Goal: Transaction & Acquisition: Obtain resource

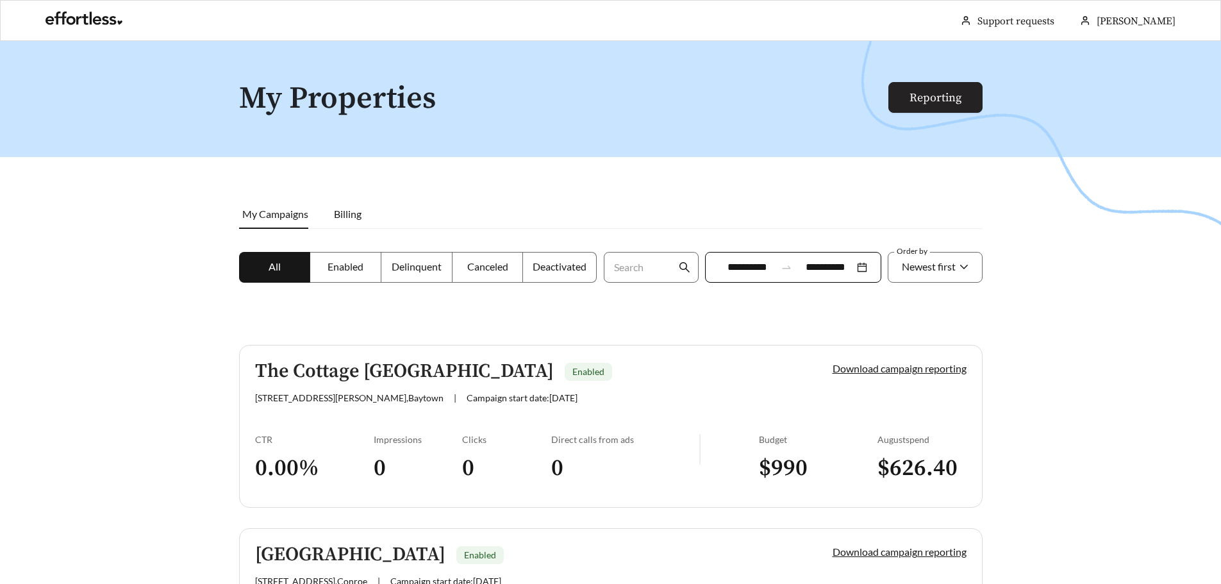
click at [918, 100] on link "Reporting" at bounding box center [936, 97] width 52 height 15
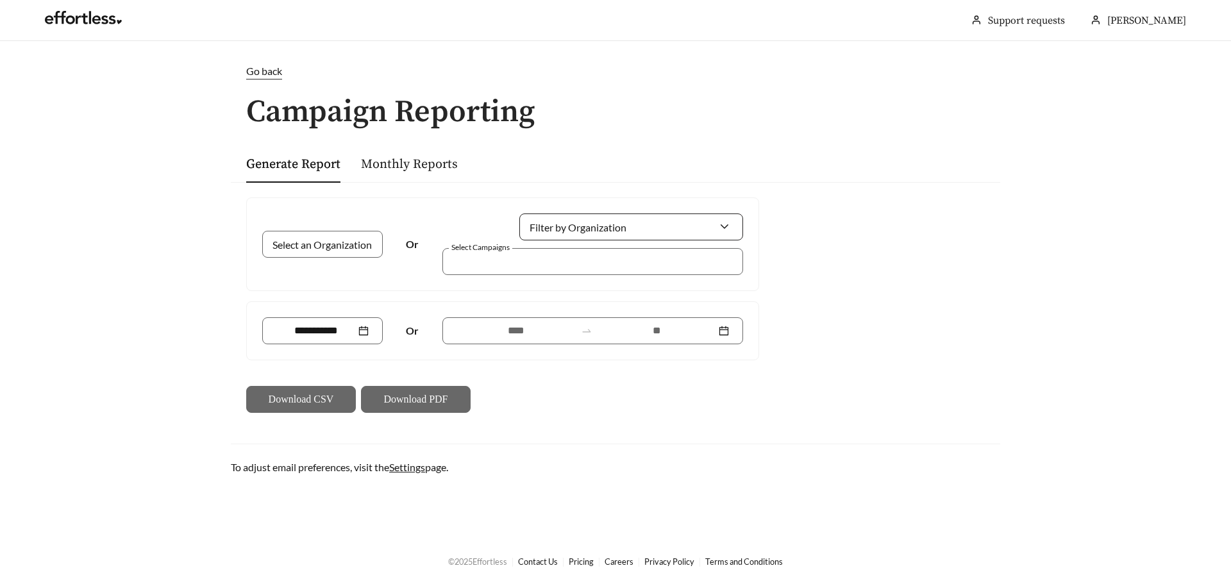
click at [641, 231] on input "Filter by Organization" at bounding box center [625, 227] width 185 height 26
click at [616, 258] on span "Cottage Green Rentals" at bounding box center [583, 255] width 101 height 12
click at [596, 260] on div at bounding box center [583, 261] width 271 height 17
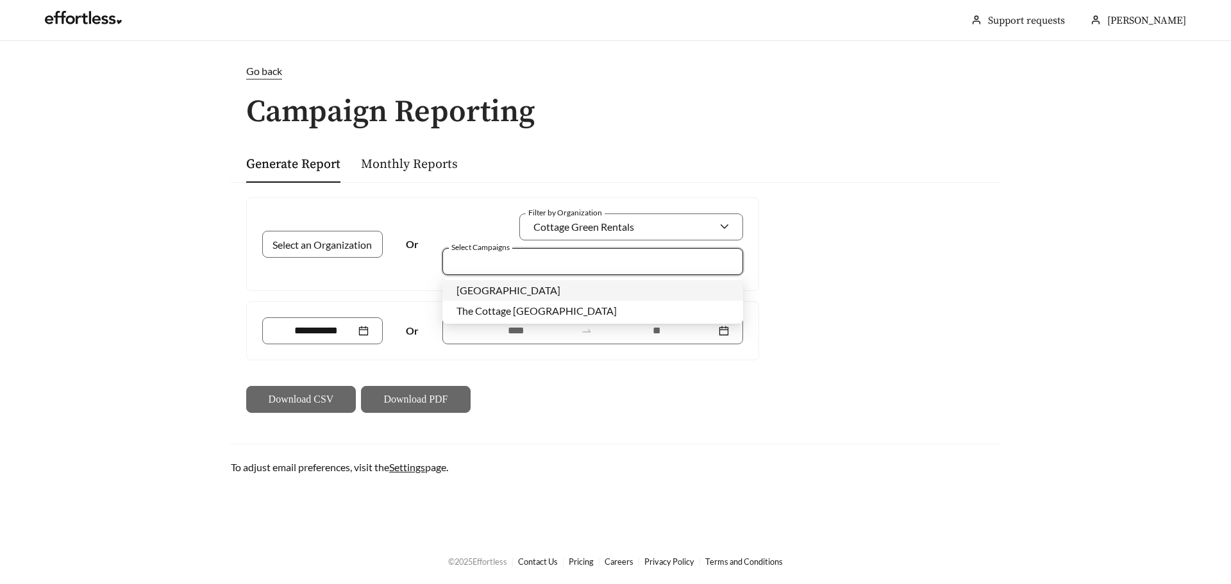
click at [558, 295] on div "[GEOGRAPHIC_DATA]" at bounding box center [593, 290] width 272 height 14
click at [539, 337] on input at bounding box center [516, 330] width 119 height 15
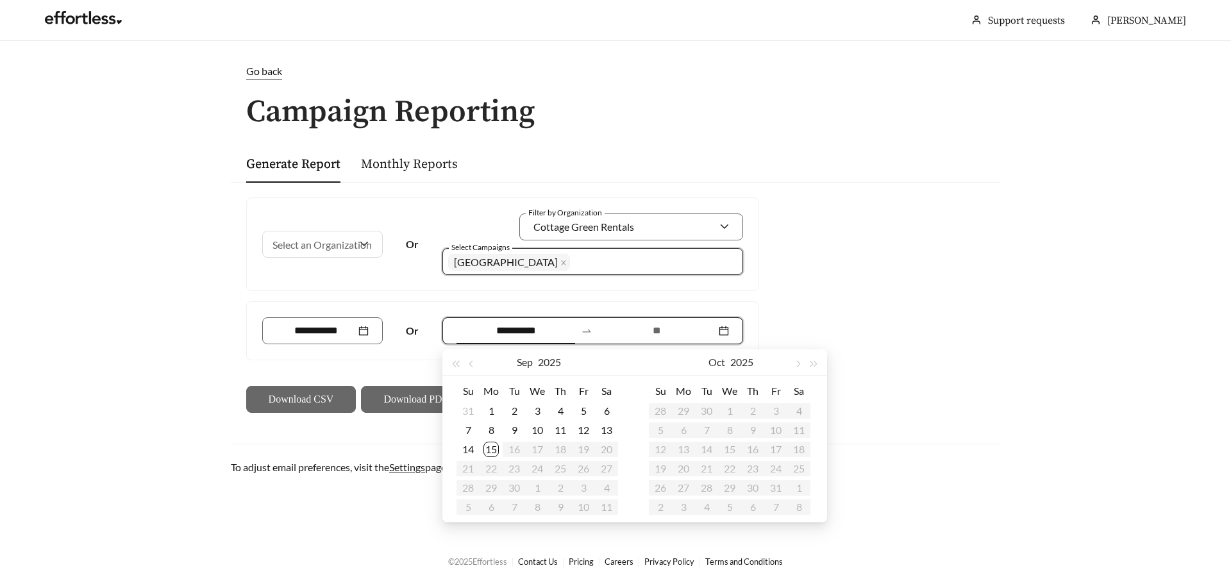
type input "**********"
click at [492, 433] on div "8" at bounding box center [490, 430] width 15 height 15
type input "**********"
click at [467, 449] on div "14" at bounding box center [467, 449] width 15 height 15
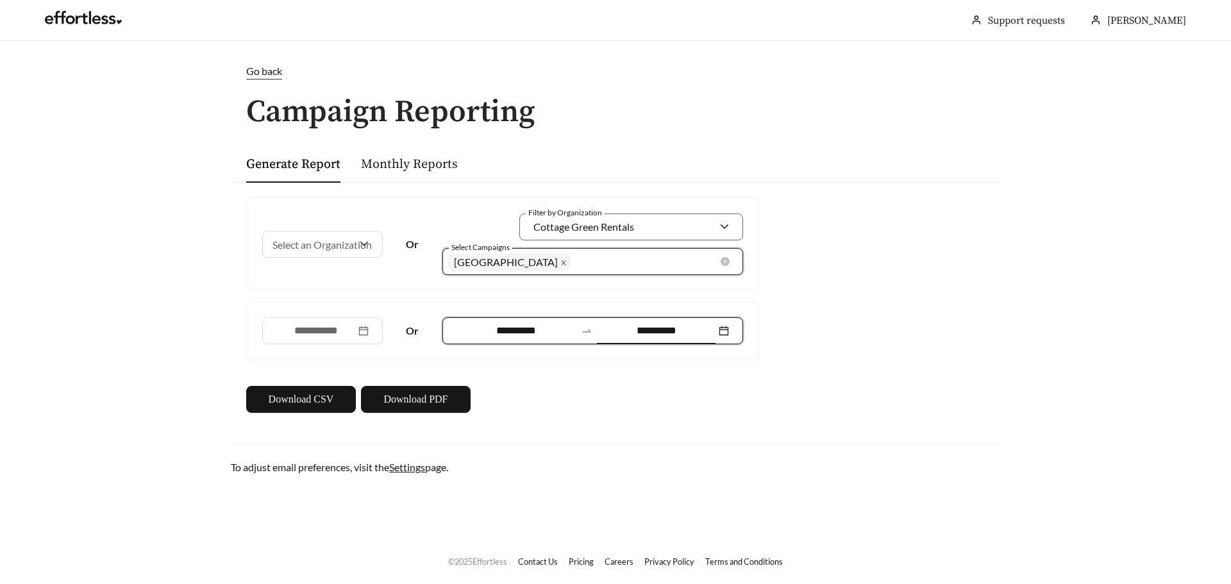
click at [560, 262] on icon "close" at bounding box center [563, 263] width 6 height 6
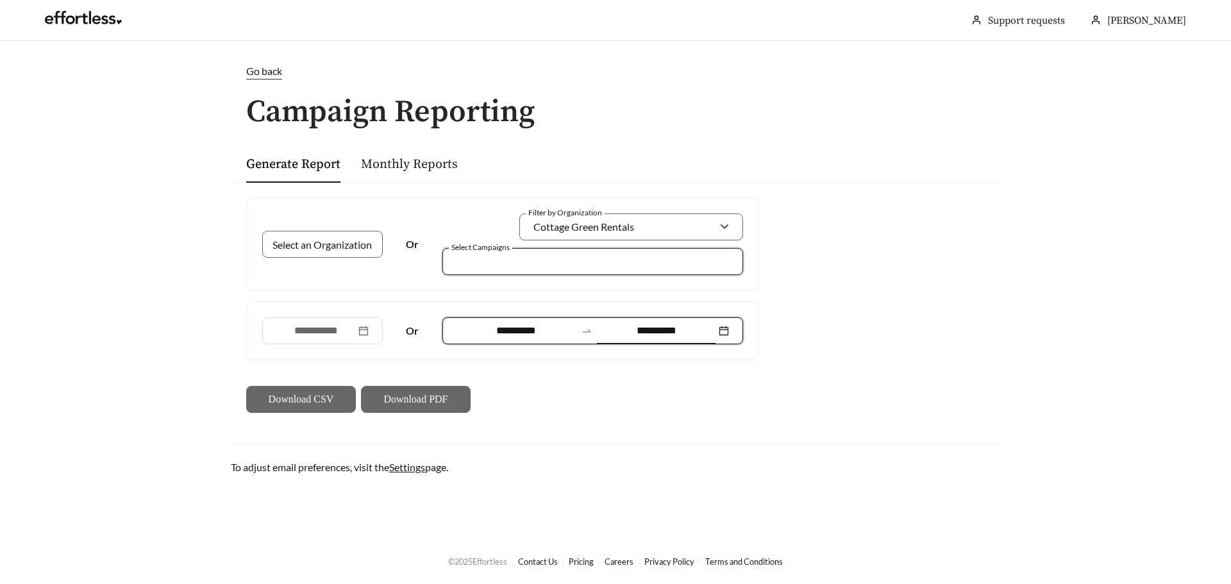
click at [561, 262] on div at bounding box center [583, 261] width 271 height 17
click at [532, 311] on span "The Cottage [GEOGRAPHIC_DATA]" at bounding box center [537, 311] width 160 height 12
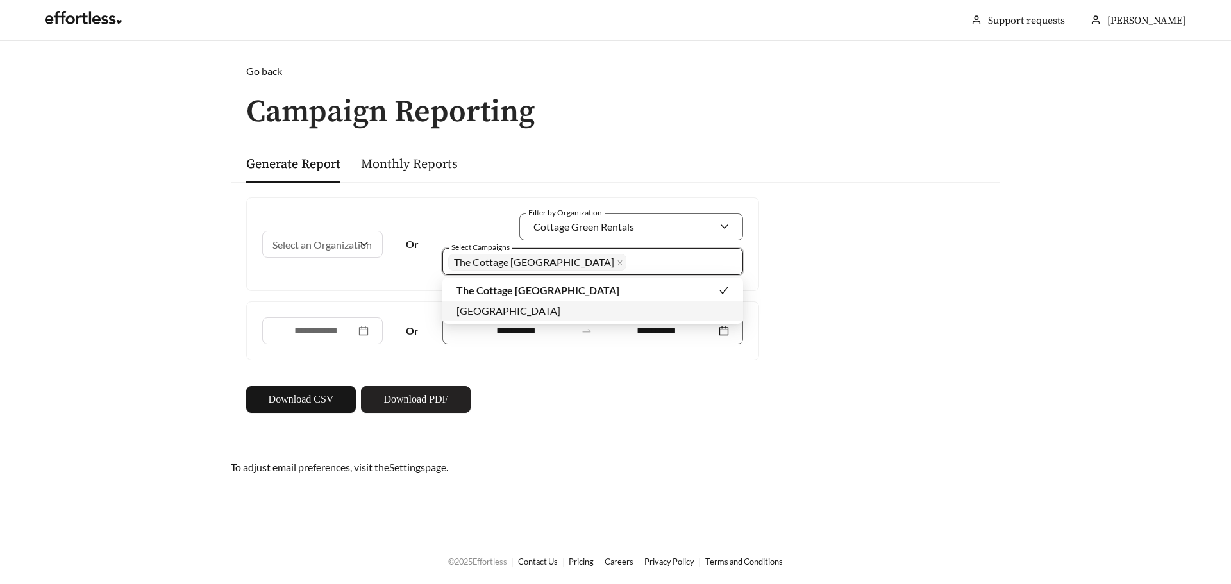
click at [389, 399] on span "Download PDF" at bounding box center [415, 399] width 64 height 15
click at [583, 262] on span "The Cottage [GEOGRAPHIC_DATA]" at bounding box center [537, 262] width 178 height 17
click at [548, 289] on span "The Cottage [GEOGRAPHIC_DATA]" at bounding box center [538, 290] width 163 height 12
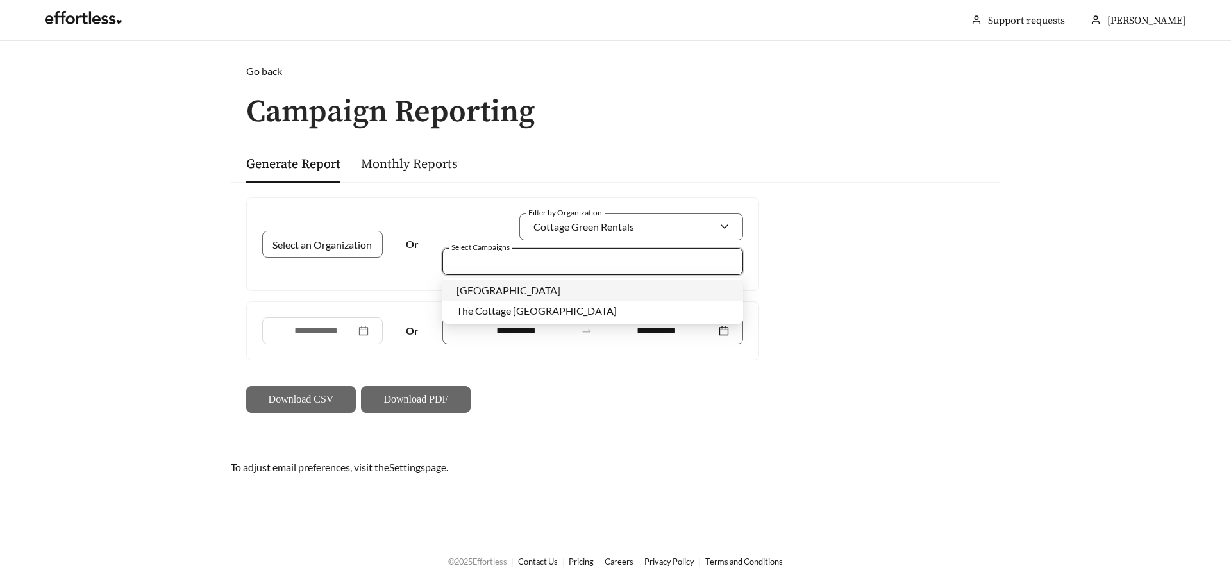
click at [516, 289] on span "[GEOGRAPHIC_DATA]" at bounding box center [509, 290] width 104 height 12
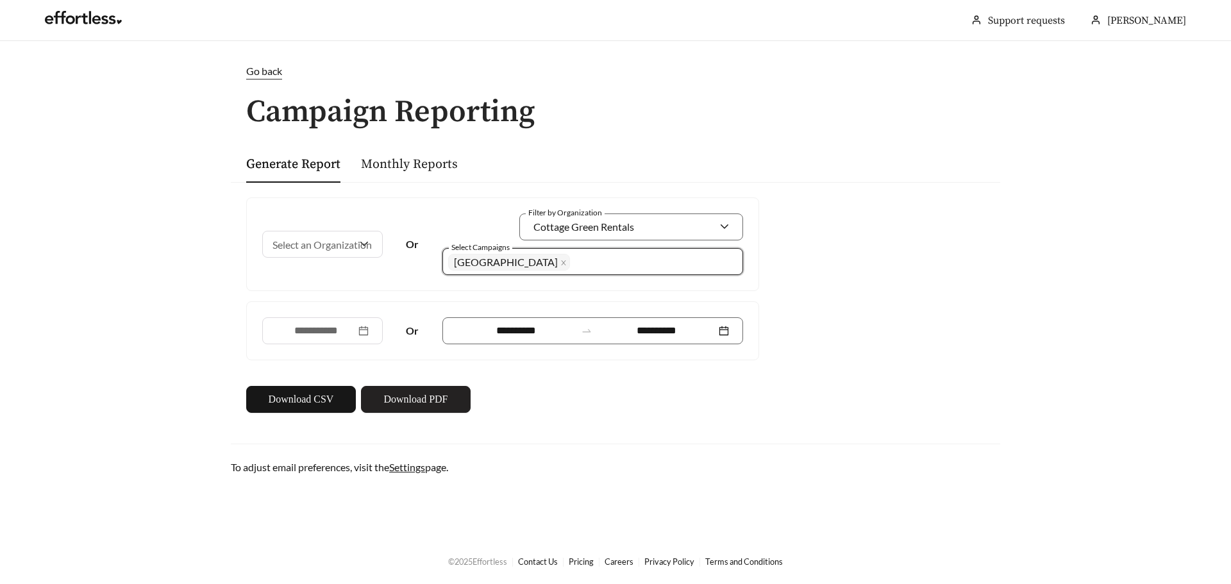
click at [414, 389] on button "Download PDF" at bounding box center [416, 399] width 110 height 27
